Goal: Navigation & Orientation: Understand site structure

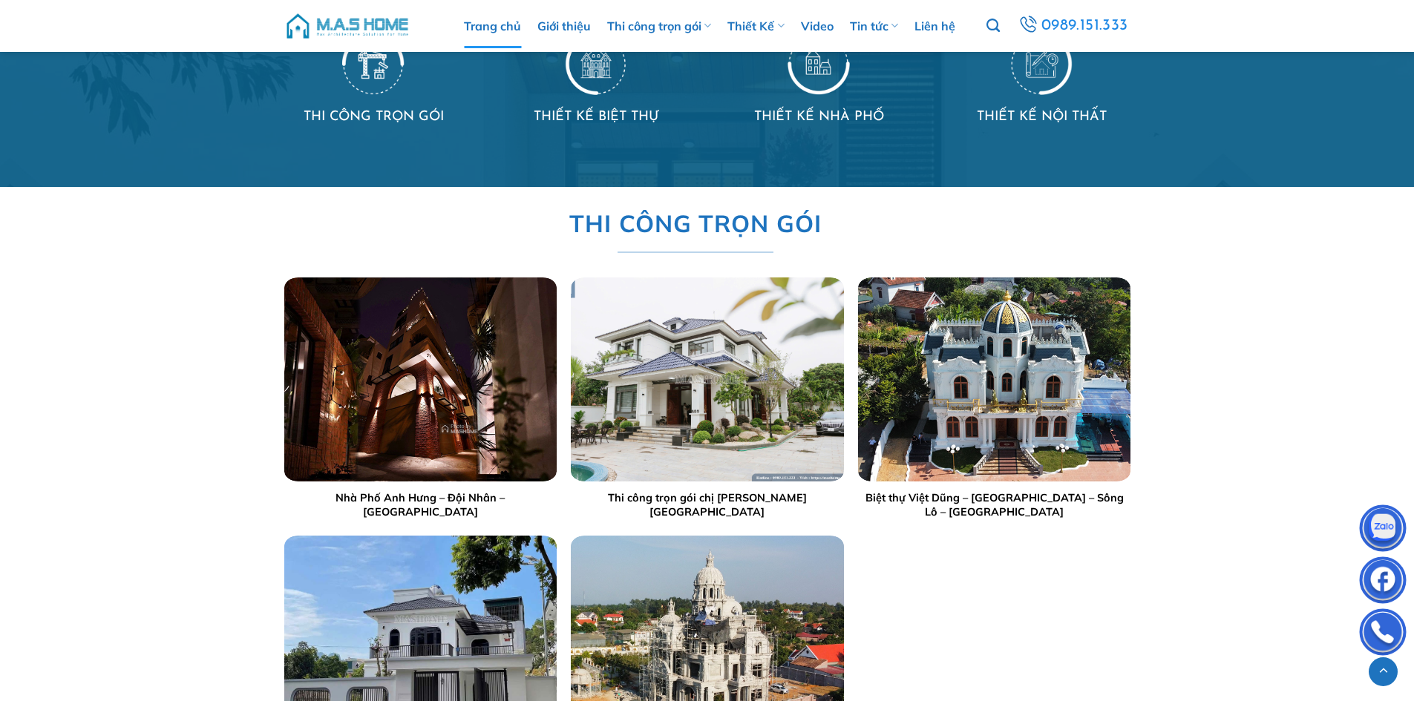
scroll to position [1483, 0]
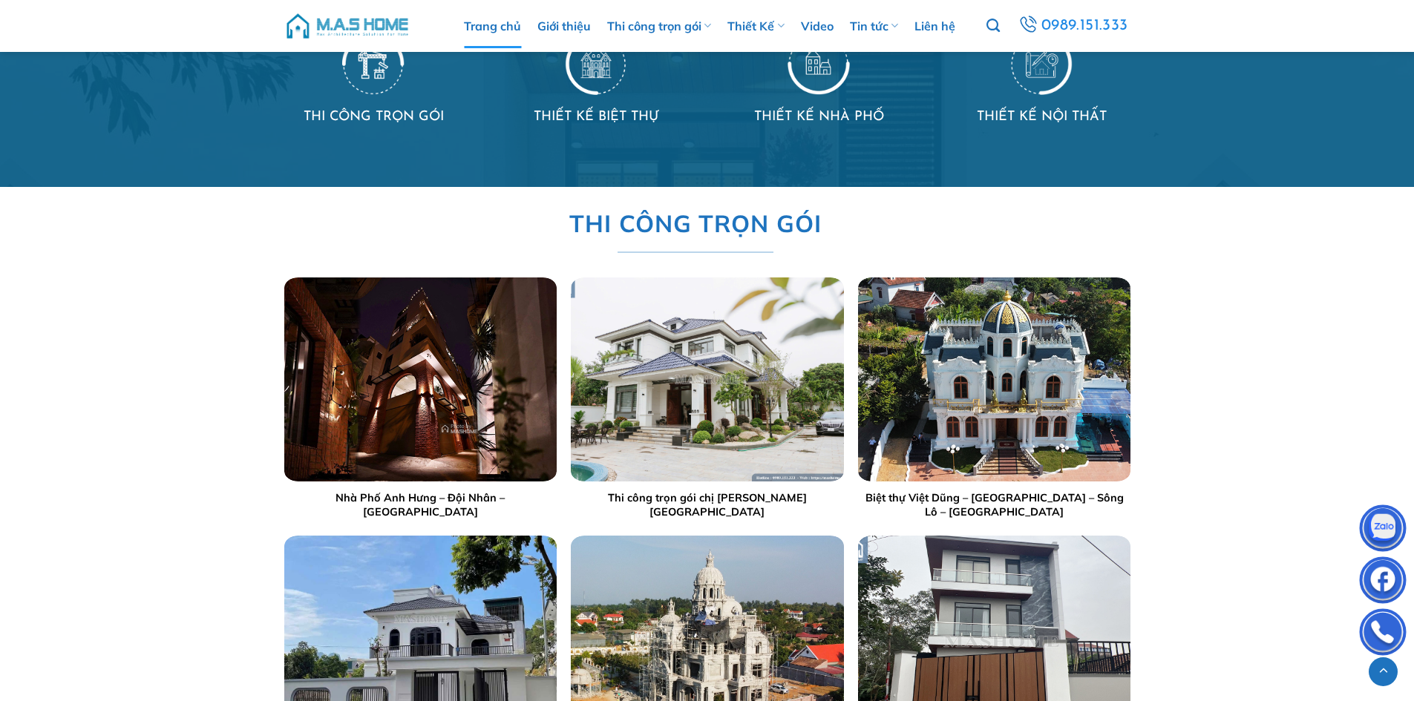
click at [963, 356] on img "Biệt thự Việt Dũng – Đồng Thịnh – Sông Lô - Vĩnh Phúc" at bounding box center [994, 380] width 272 height 204
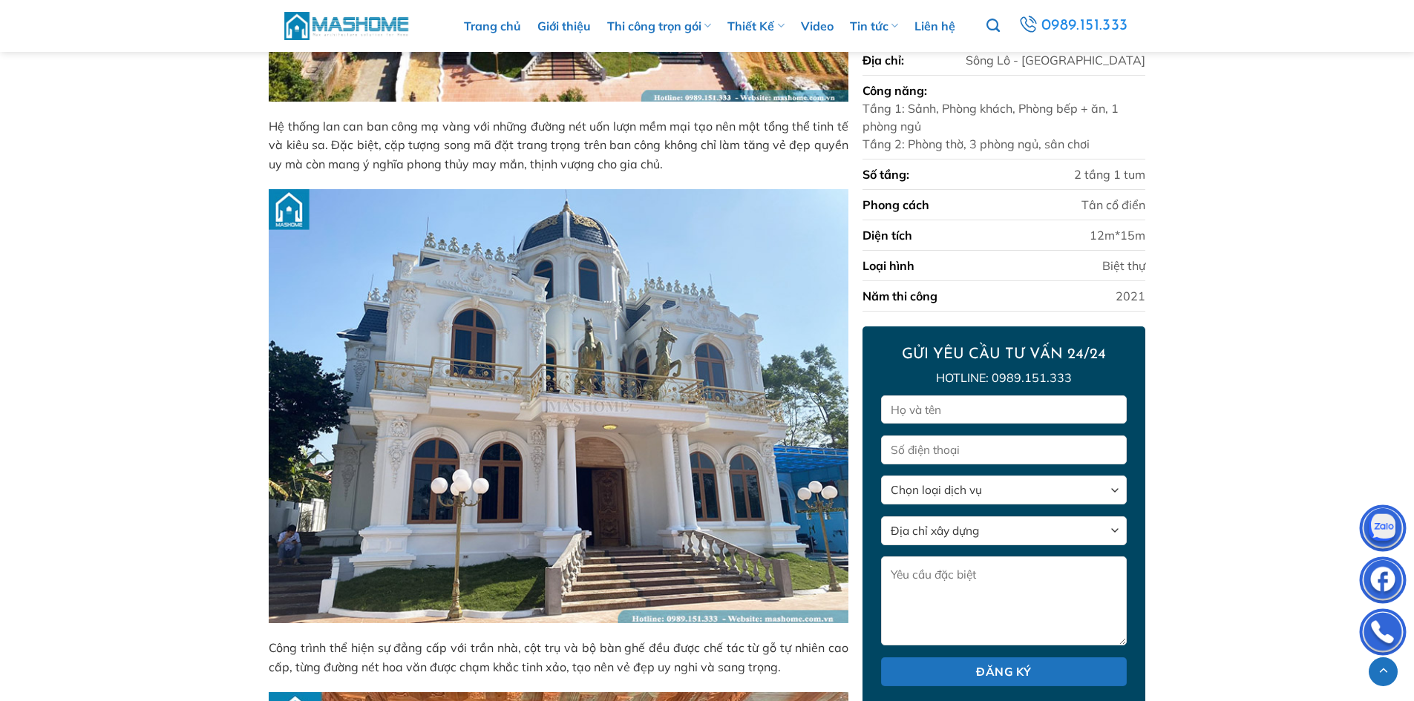
scroll to position [1596, 0]
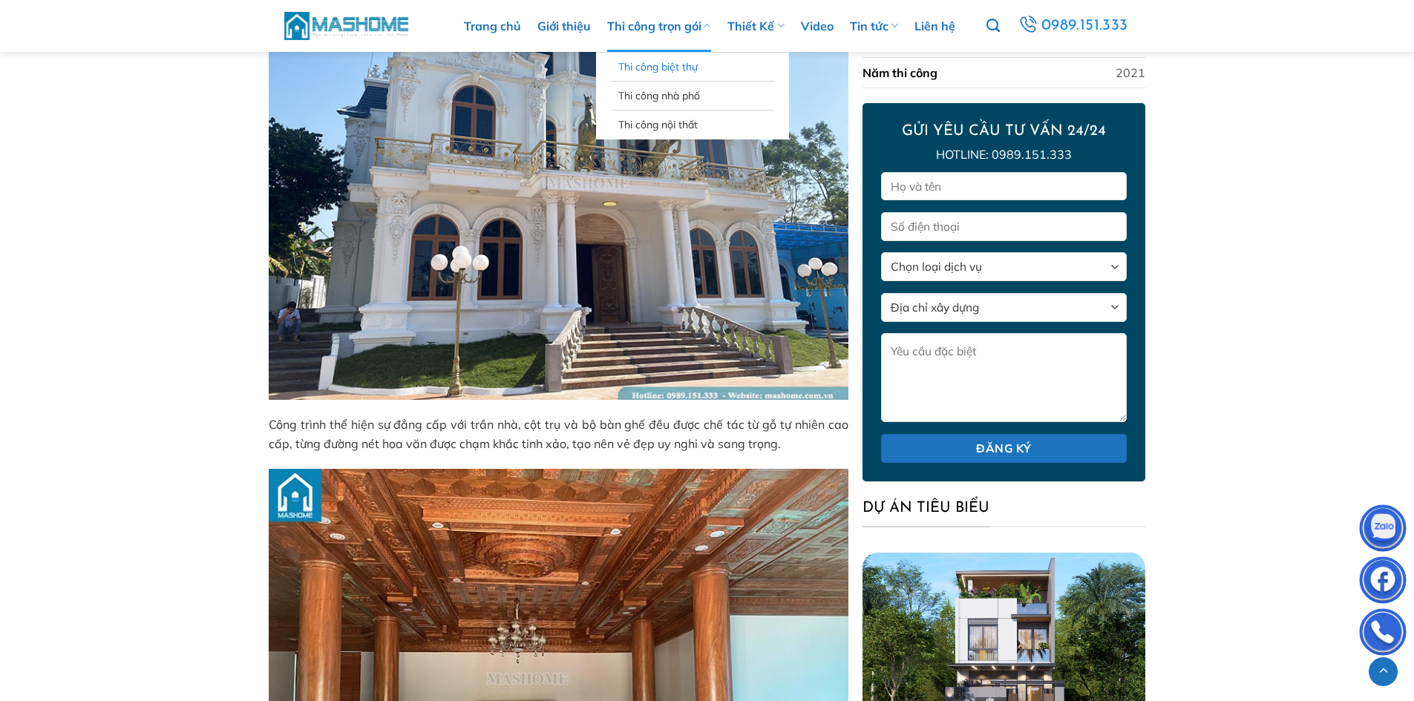
click at [649, 60] on link "Thi công biệt thự" at bounding box center [692, 67] width 148 height 28
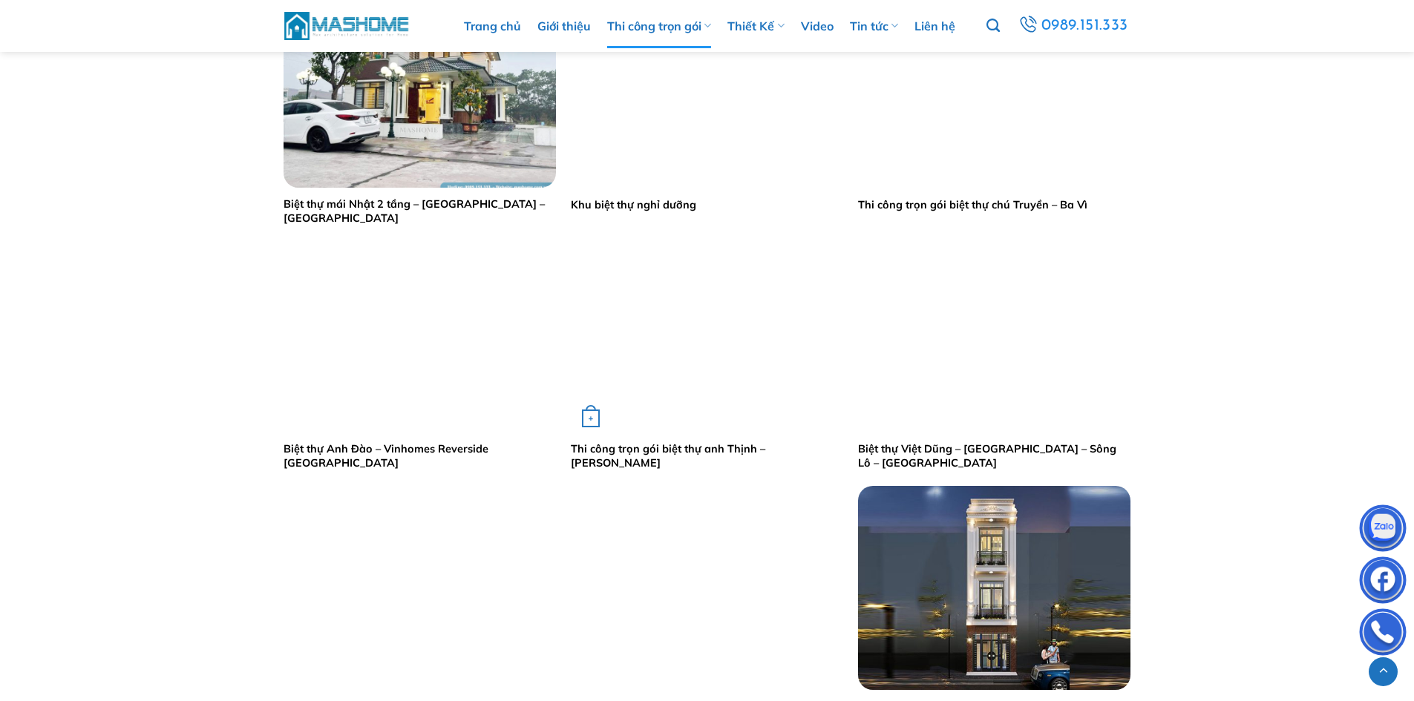
scroll to position [1435, 0]
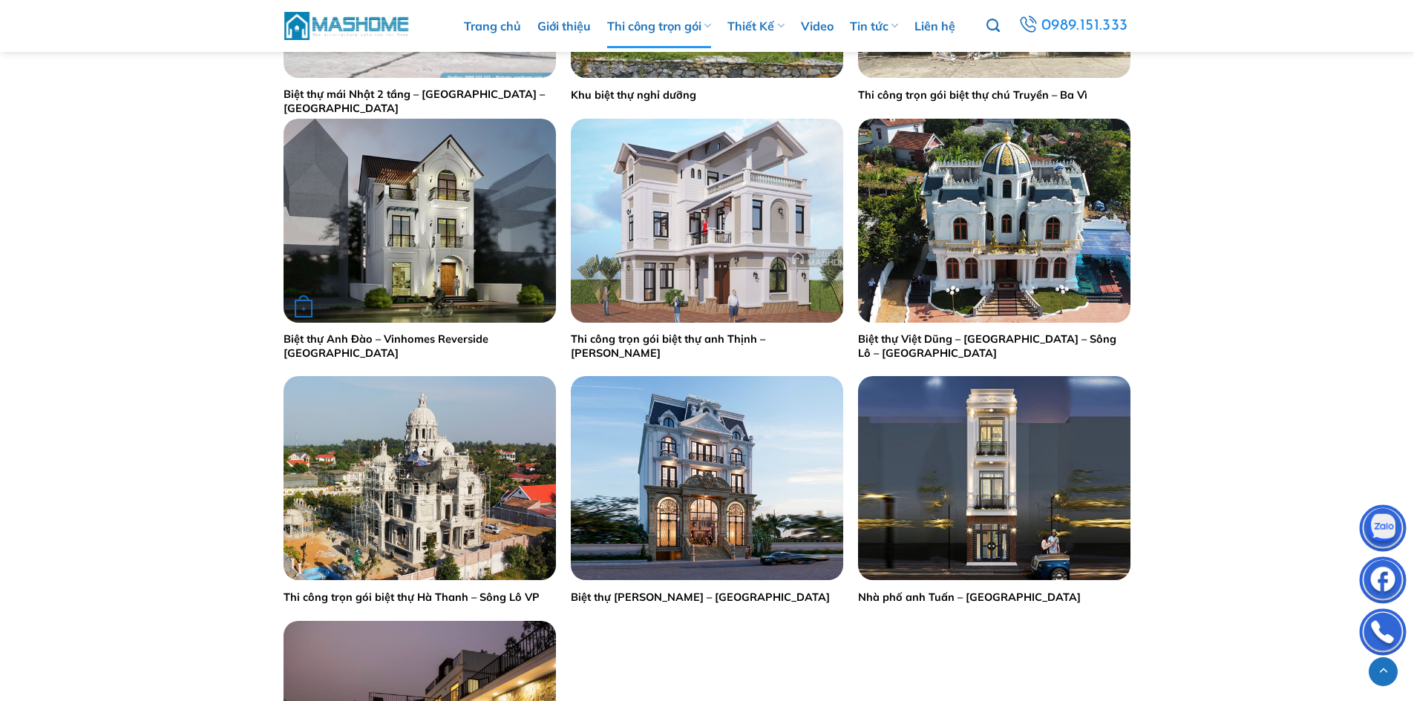
click at [465, 293] on img "Biệt thự Anh Đào – Vinhomes Reverside Long Biên" at bounding box center [419, 221] width 272 height 204
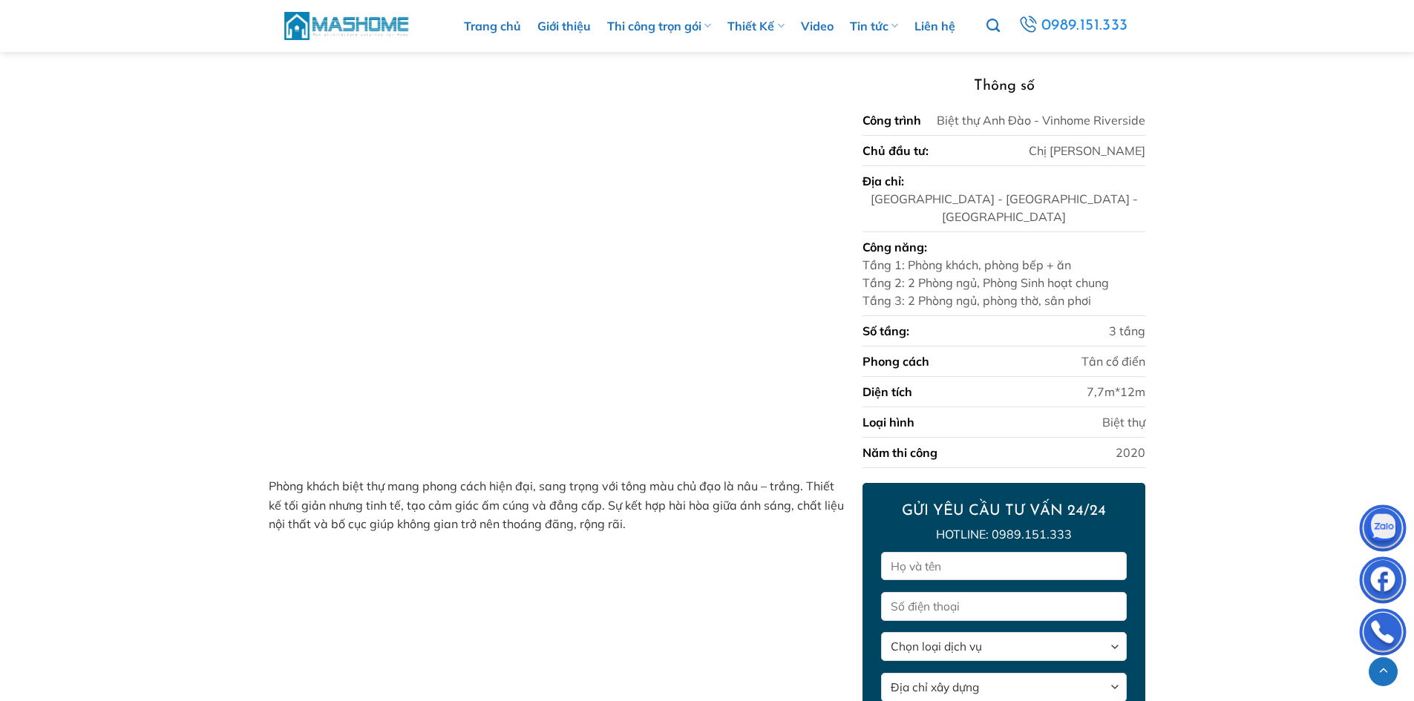
scroll to position [1630, 0]
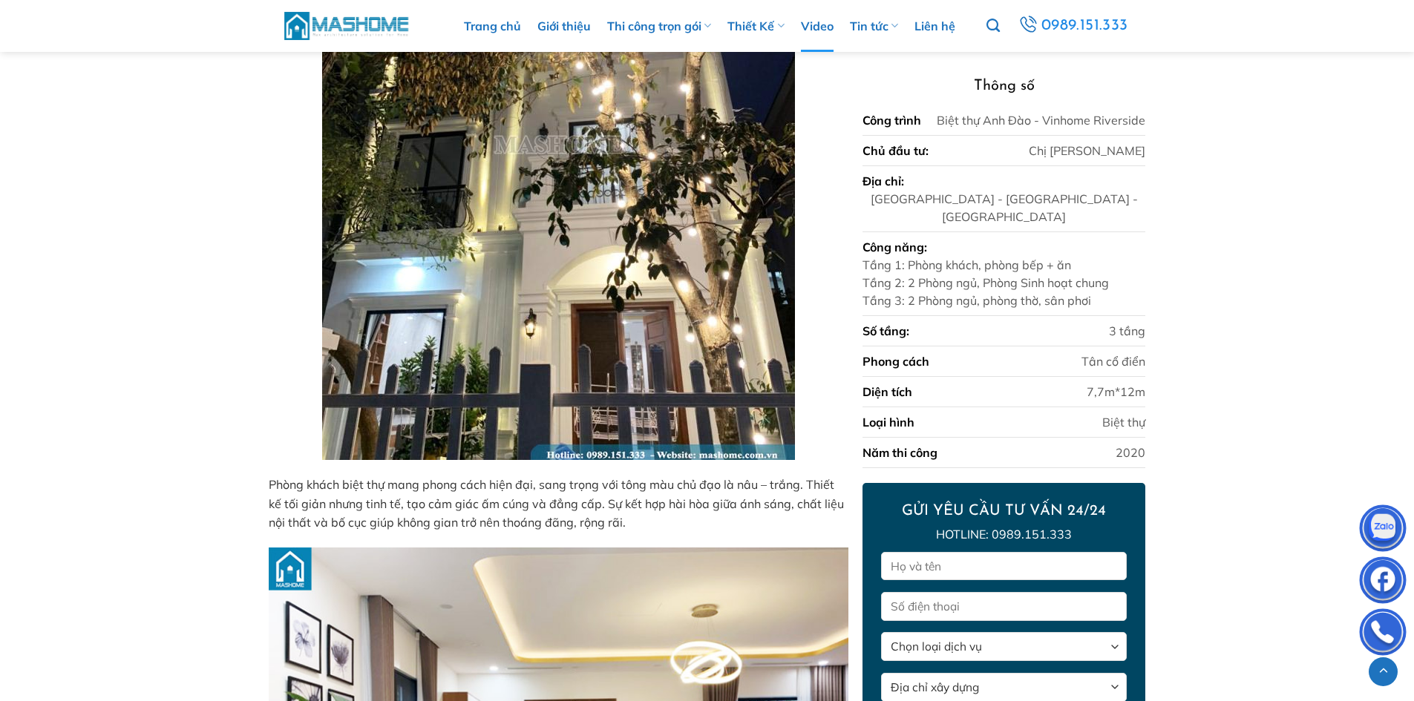
click at [821, 24] on link "Video" at bounding box center [817, 26] width 33 height 52
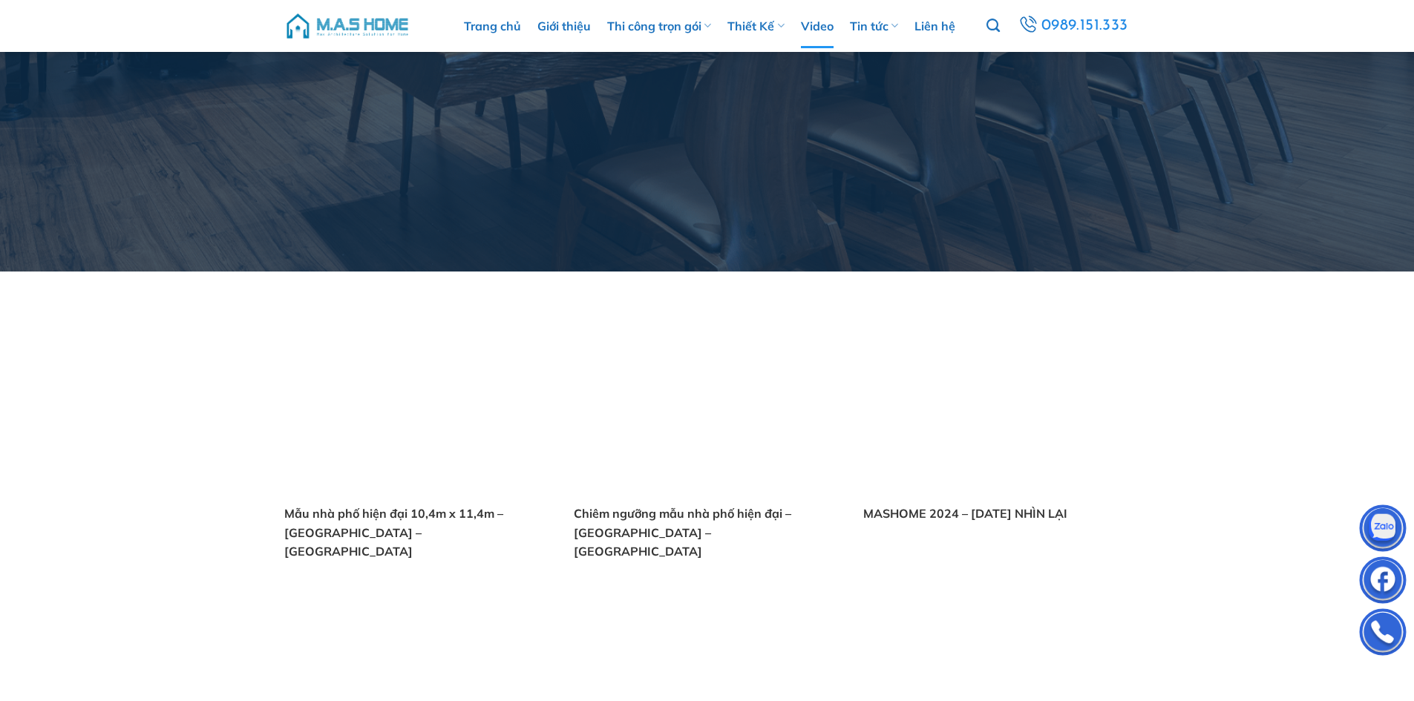
scroll to position [347, 0]
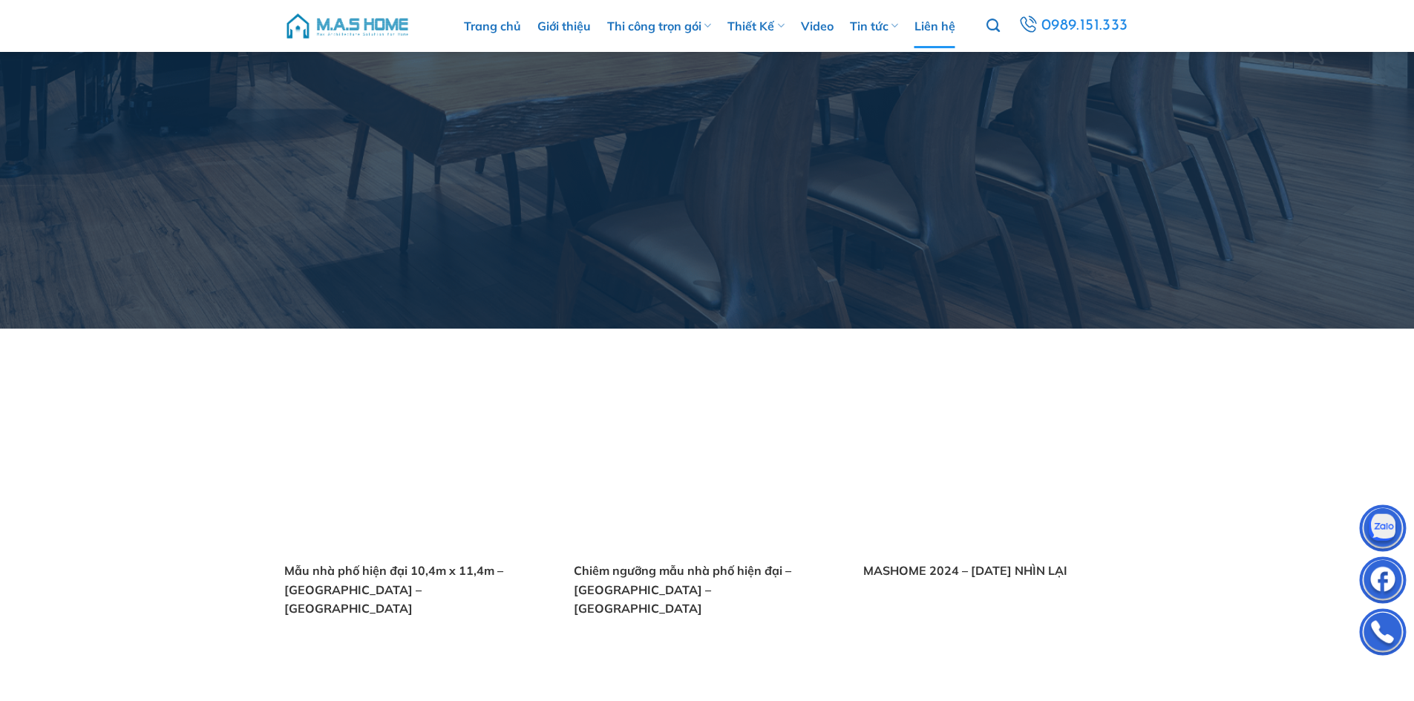
click at [927, 27] on link "Liên hệ" at bounding box center [934, 26] width 41 height 45
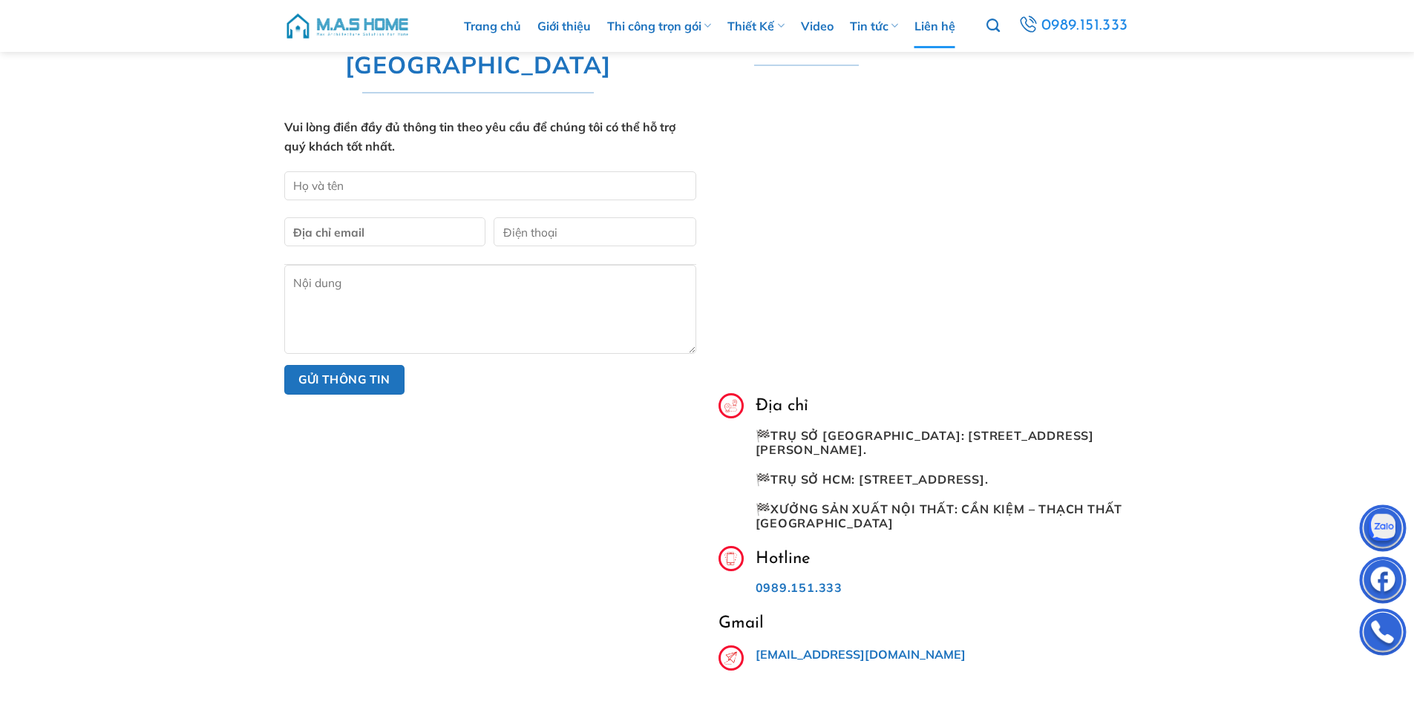
scroll to position [692, 0]
click at [571, 26] on link "Giới thiệu" at bounding box center [563, 26] width 53 height 45
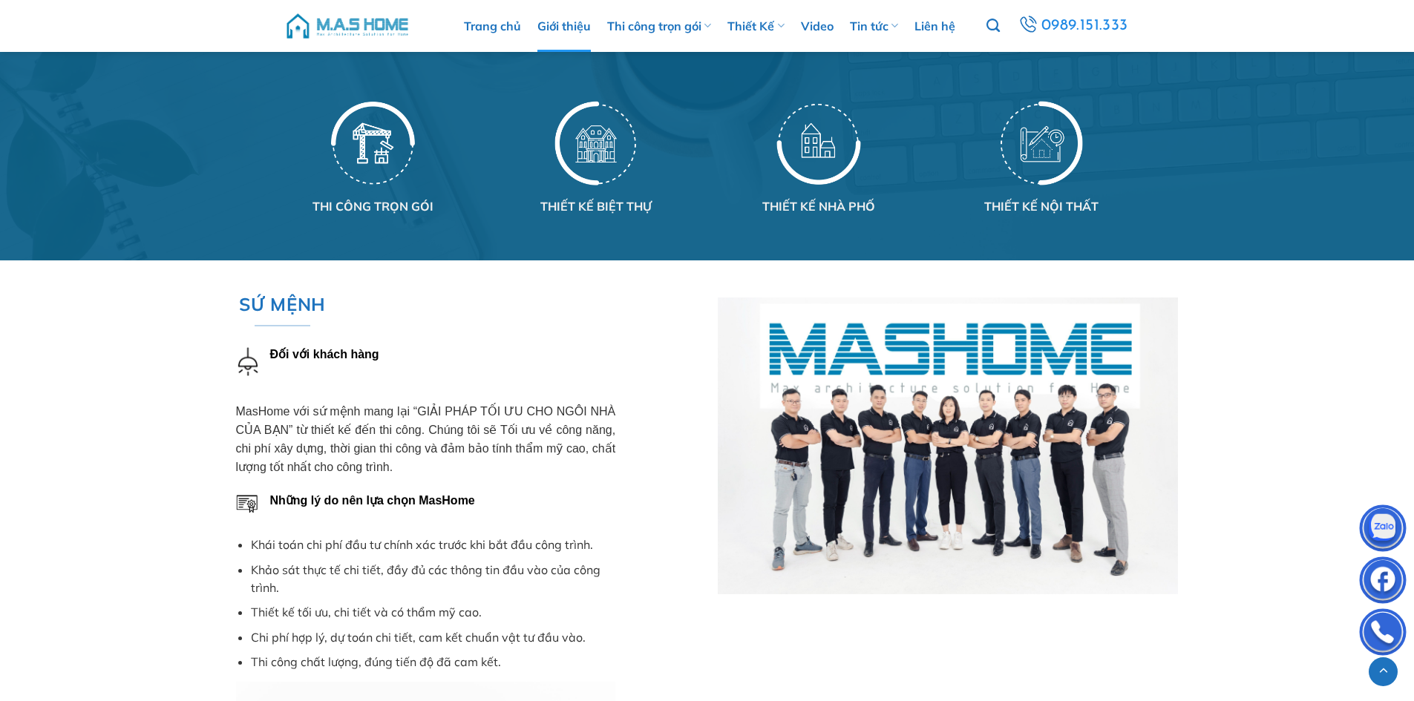
scroll to position [1583, 0]
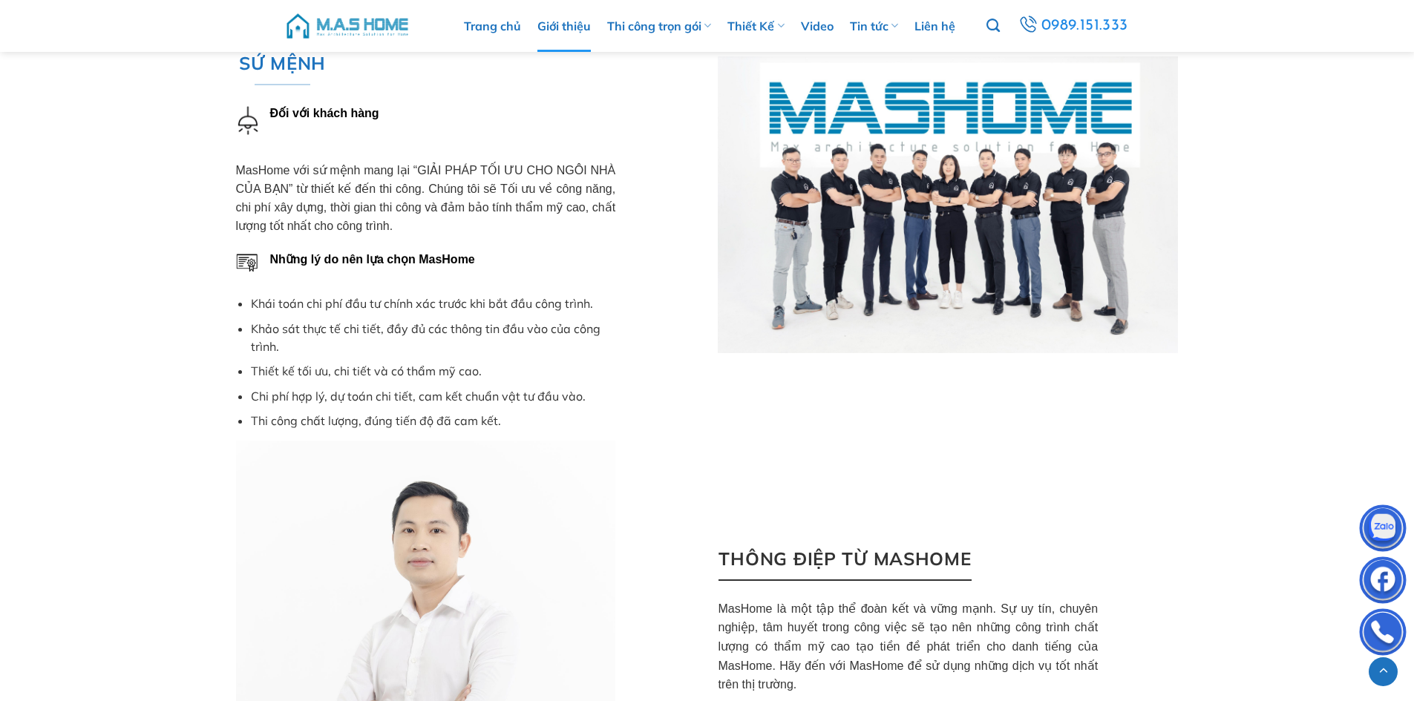
click at [790, 545] on span "thông điệp từ mashome" at bounding box center [844, 559] width 252 height 28
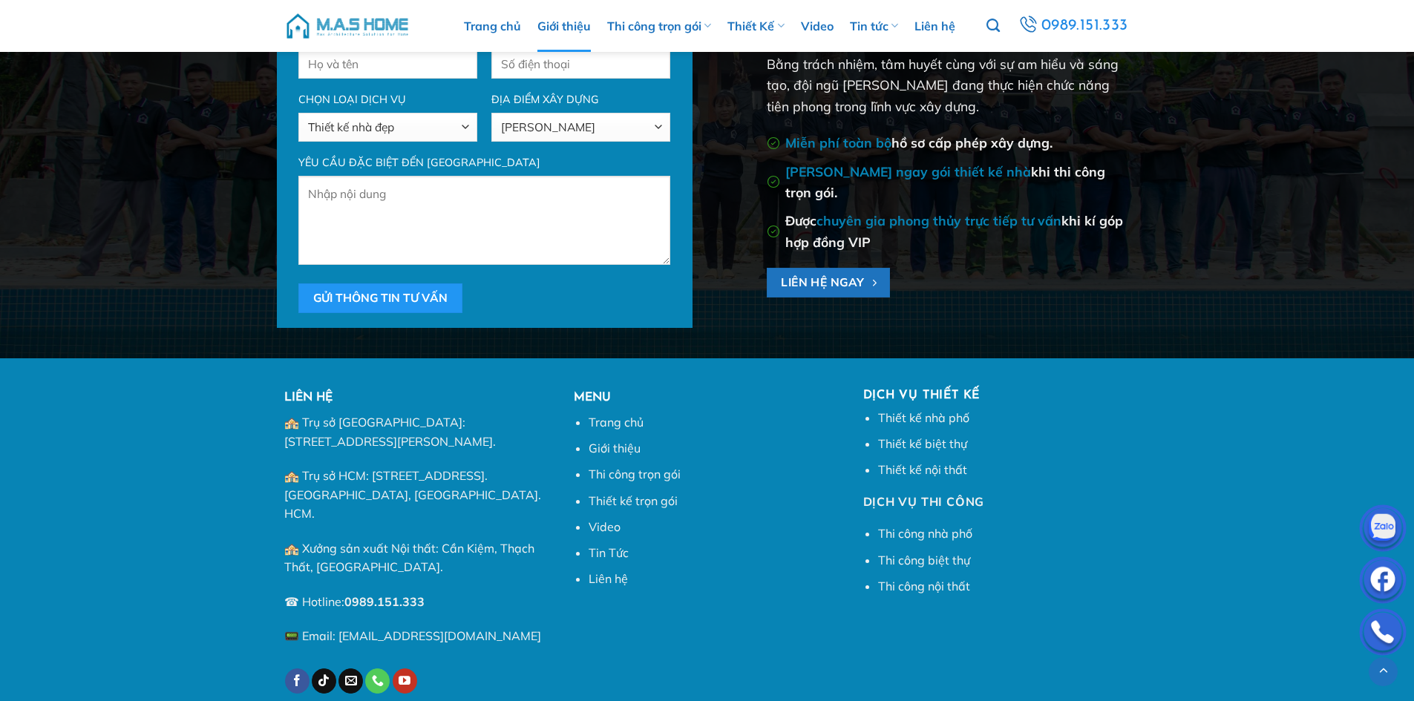
scroll to position [4112, 0]
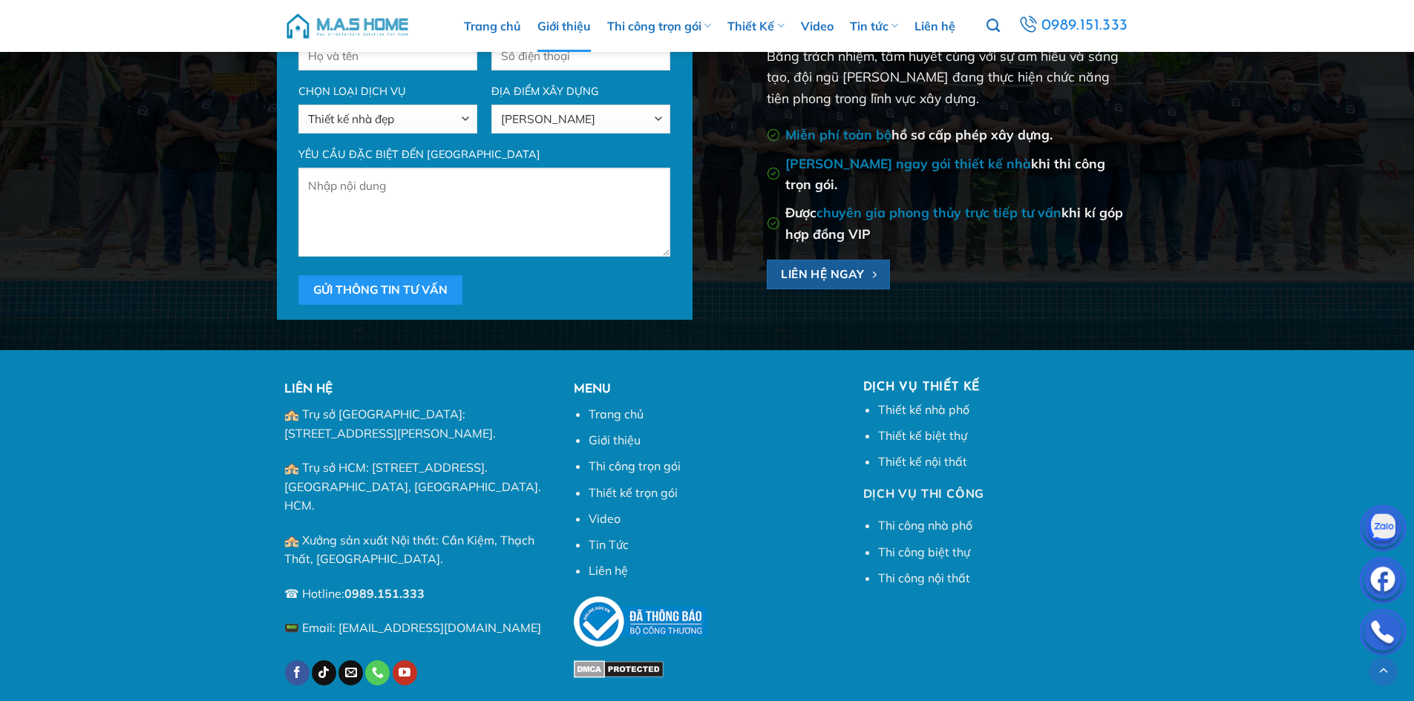
click at [802, 265] on span "Liên hệ ngay" at bounding box center [823, 274] width 84 height 19
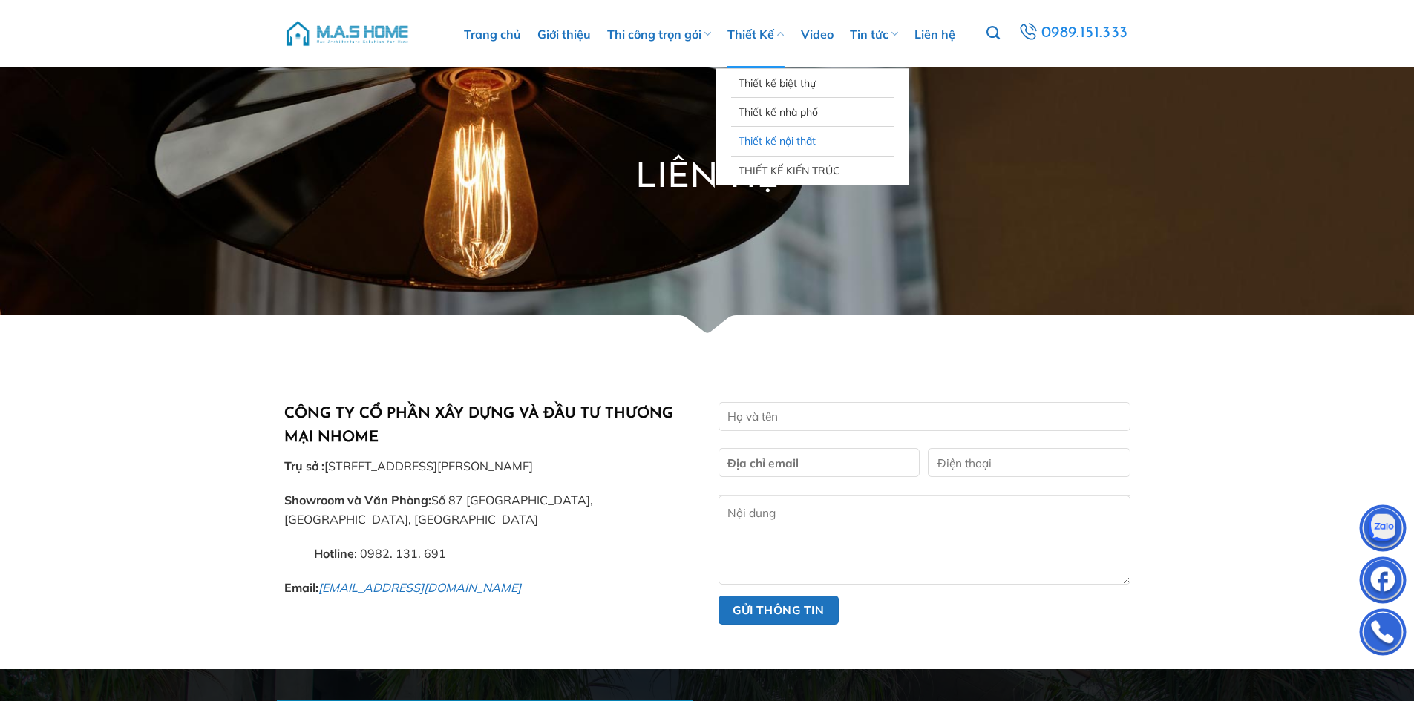
click at [767, 140] on link "Thiết kế nội thất" at bounding box center [812, 141] width 148 height 28
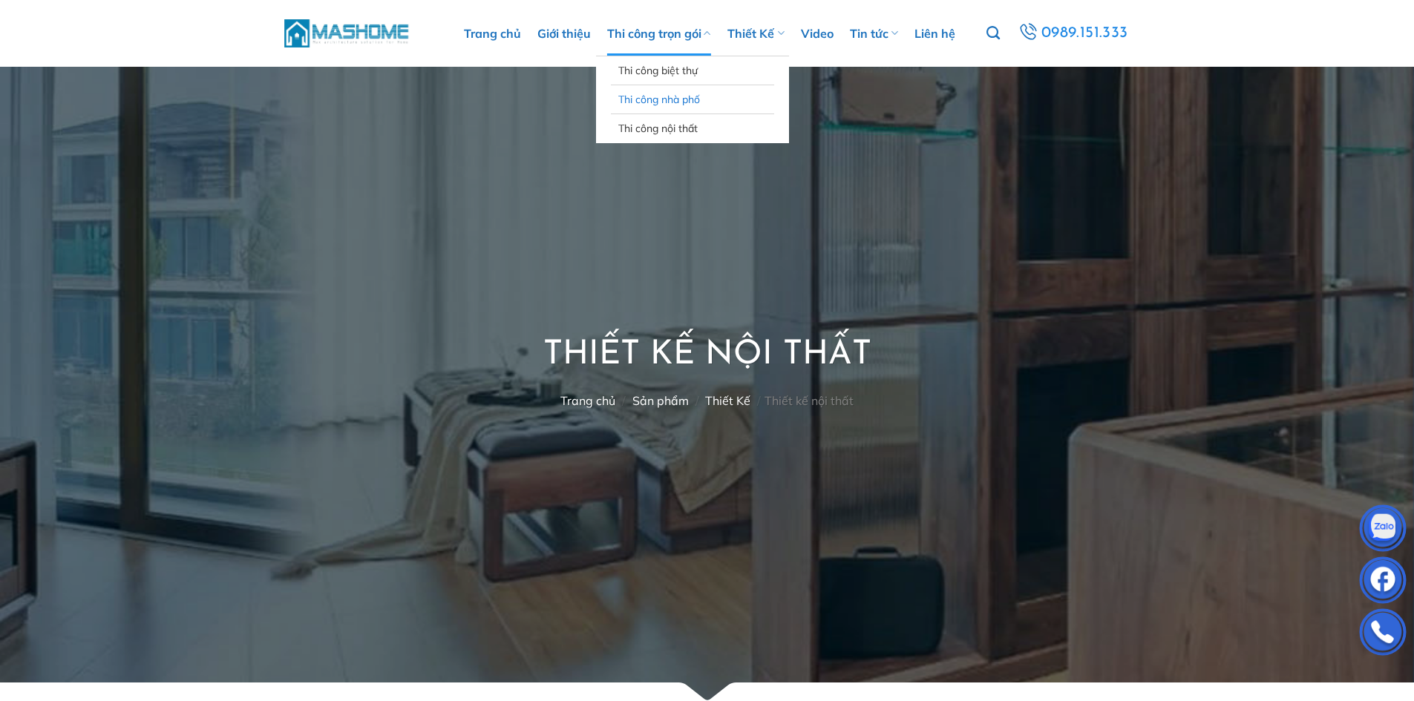
click at [642, 93] on link "Thi công nhà phố" at bounding box center [692, 99] width 148 height 28
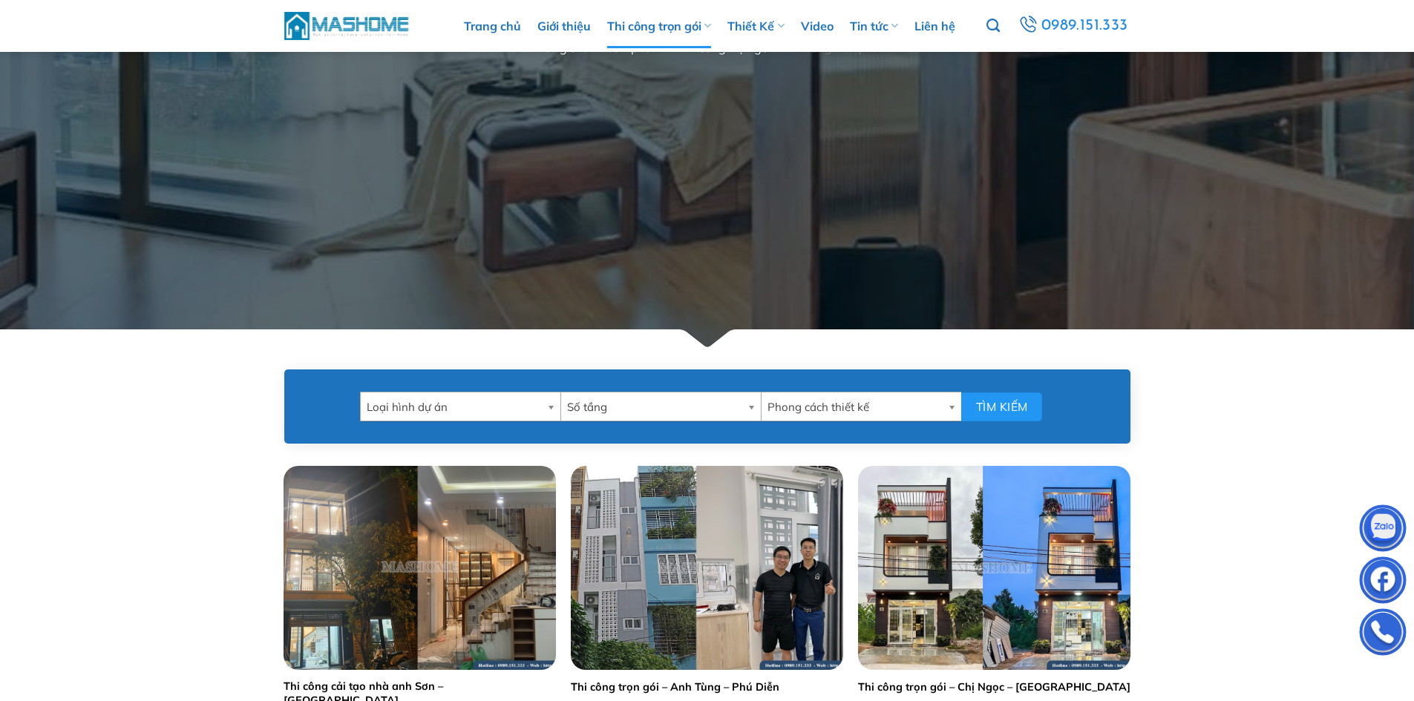
scroll to position [396, 0]
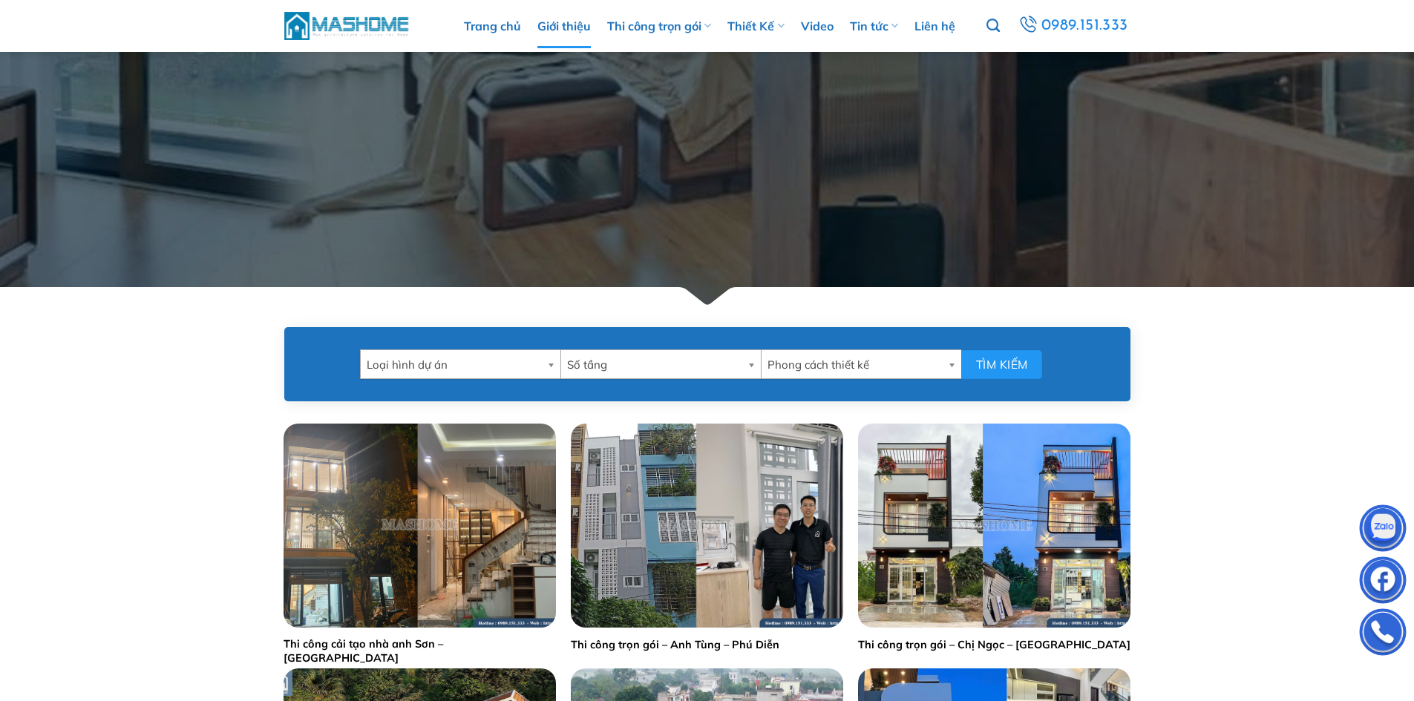
click at [574, 28] on link "Giới thiệu" at bounding box center [563, 26] width 53 height 45
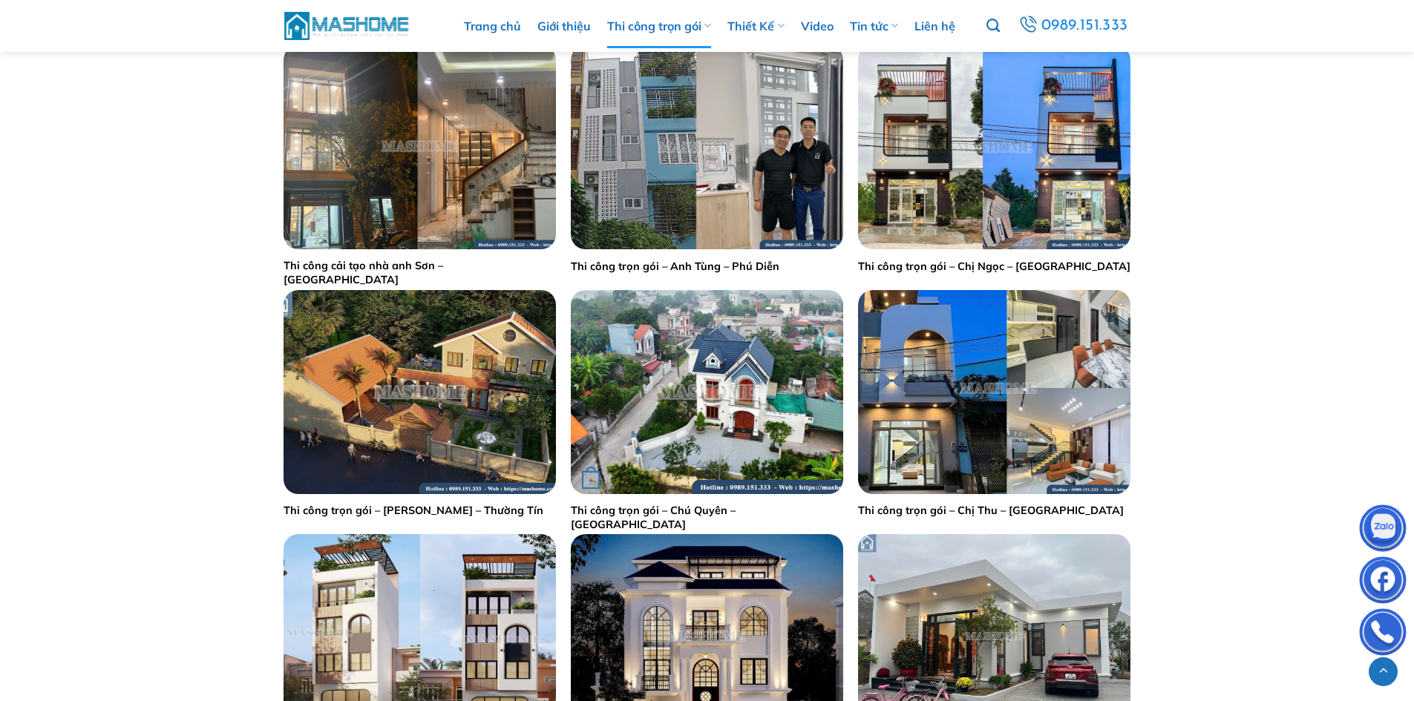
scroll to position [742, 0]
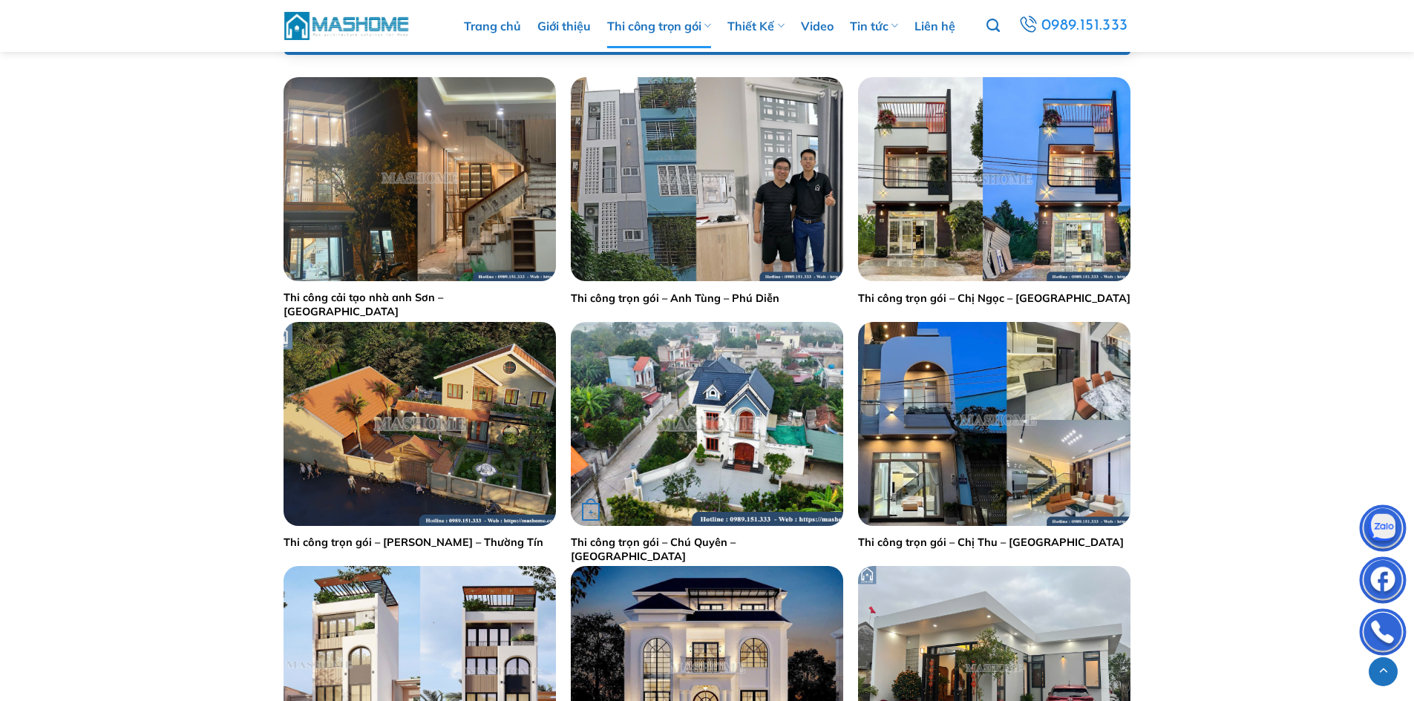
click at [729, 381] on img "Thi công trọn gói - Chú Quyên - Thái Bình" at bounding box center [707, 424] width 272 height 204
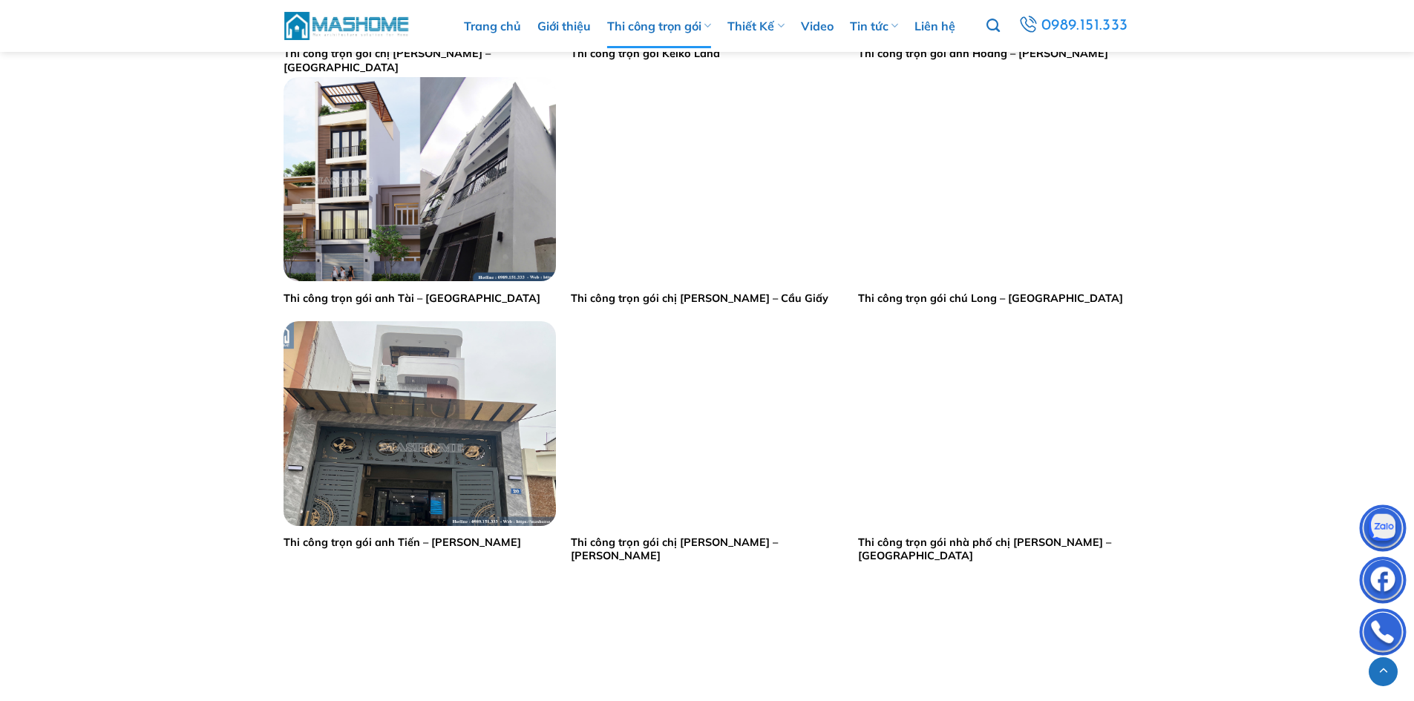
scroll to position [1731, 0]
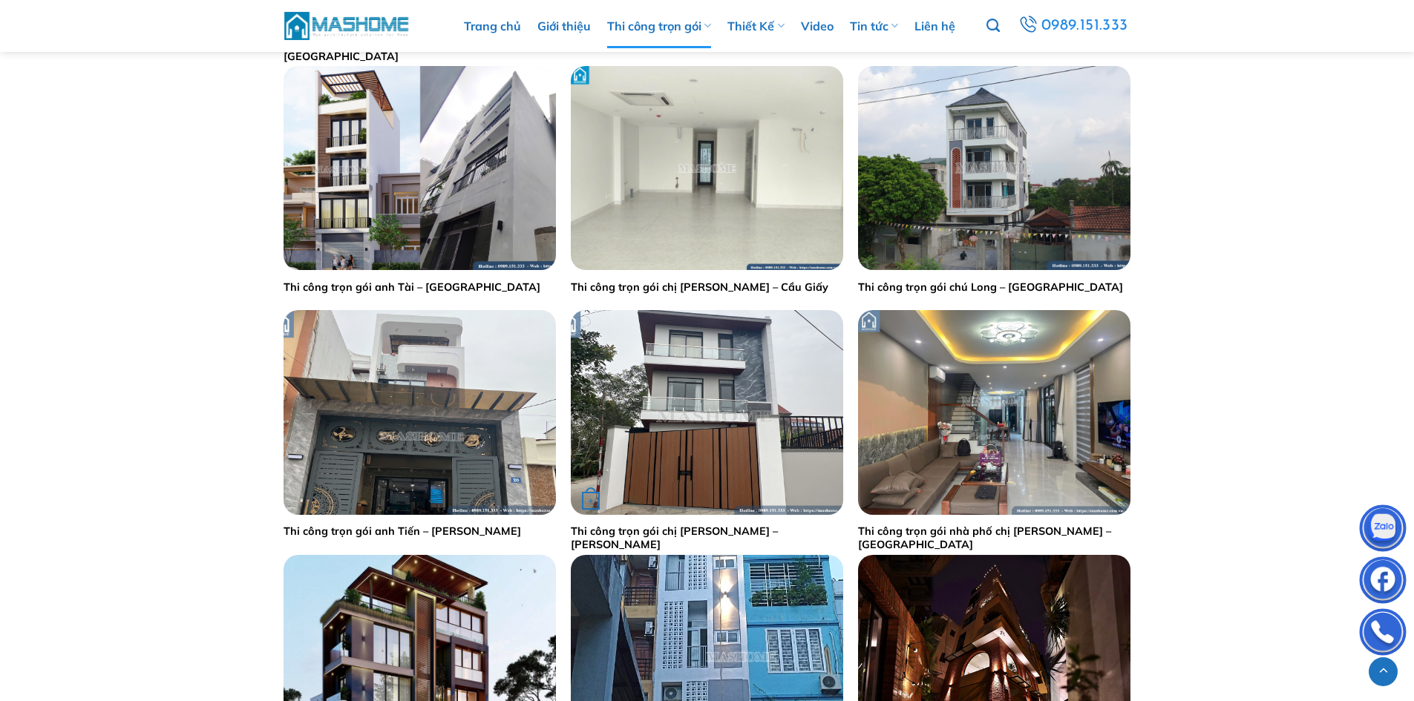
click at [718, 353] on img "Thi công trọn gói chị Hà - Chương Mỹ" at bounding box center [707, 412] width 272 height 204
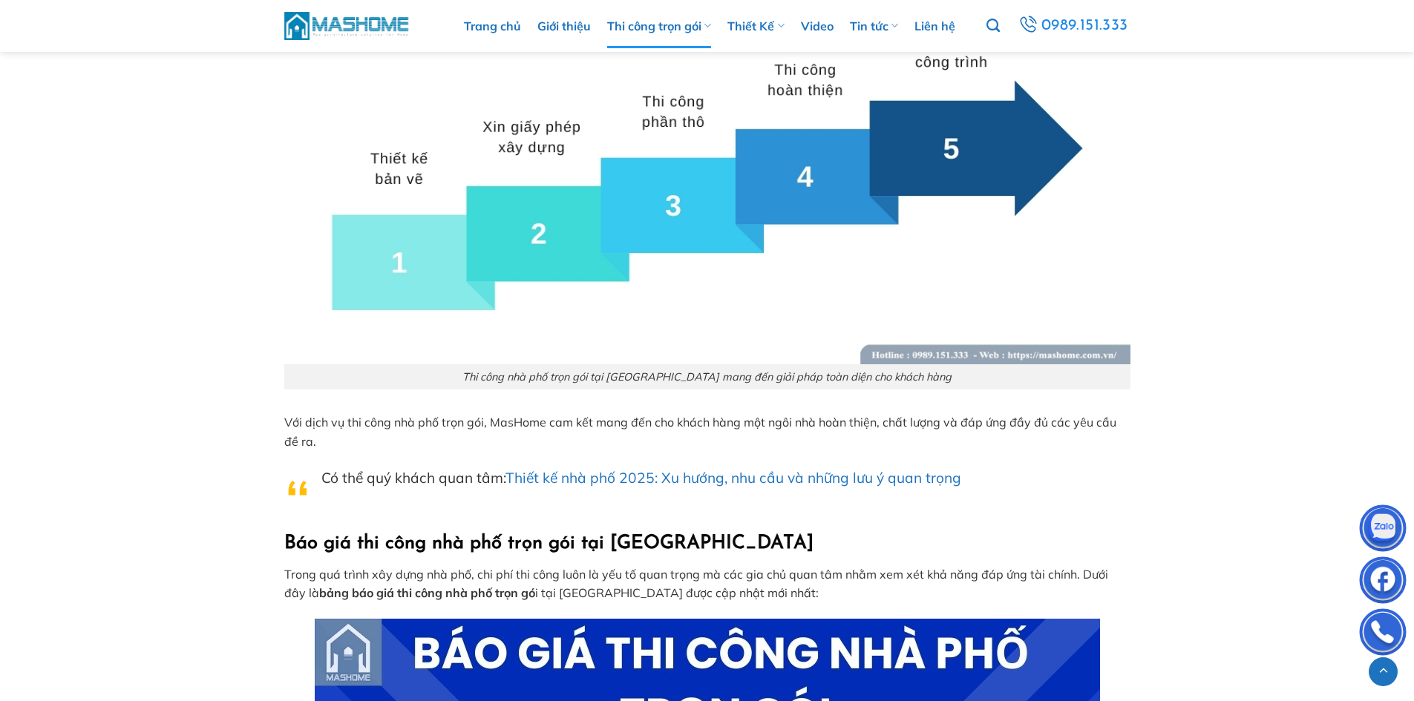
scroll to position [5046, 0]
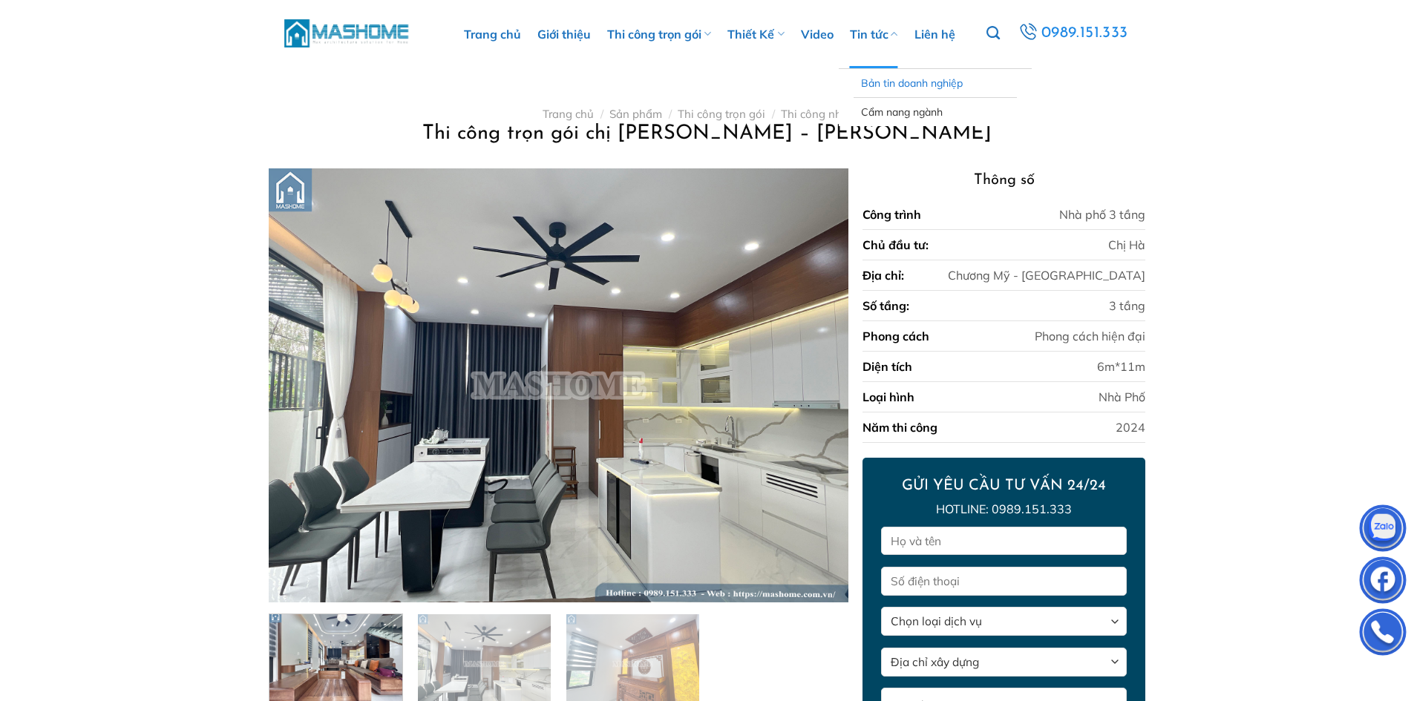
click at [888, 79] on link "Bản tin doanh nghiệp" at bounding box center [935, 83] width 148 height 28
